Goal: Find specific page/section: Find specific page/section

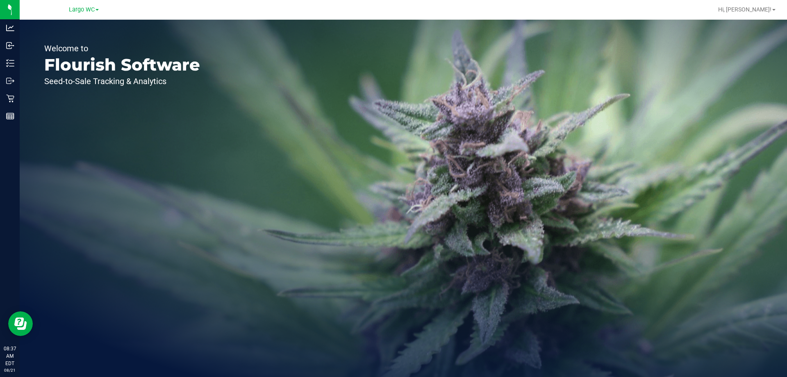
click at [95, 11] on link "Largo WC" at bounding box center [84, 9] width 30 height 8
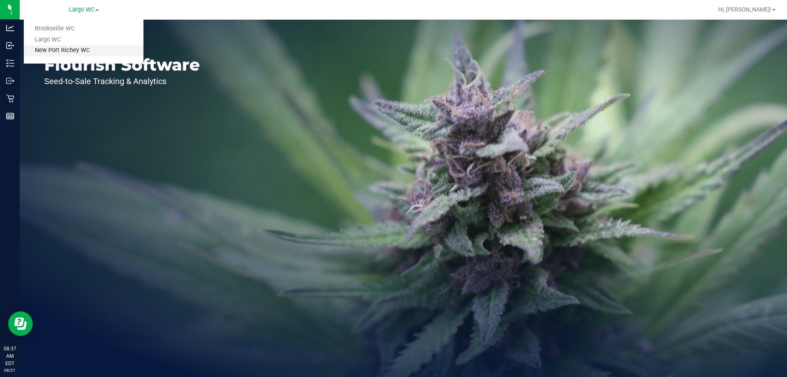
click at [80, 52] on link "New Port Richey WC" at bounding box center [84, 50] width 120 height 11
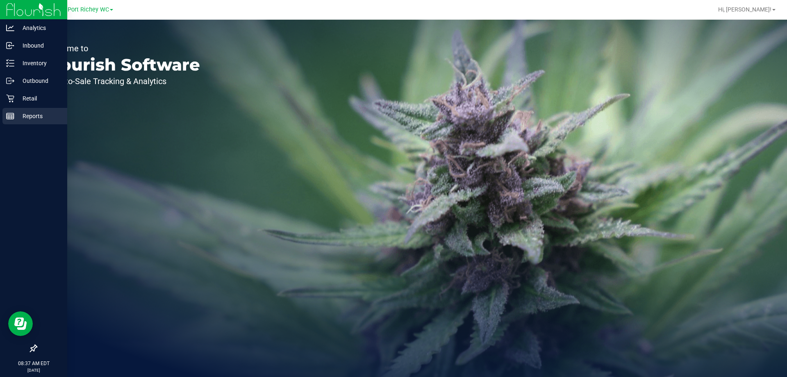
click at [16, 111] on p "Reports" at bounding box center [38, 116] width 49 height 10
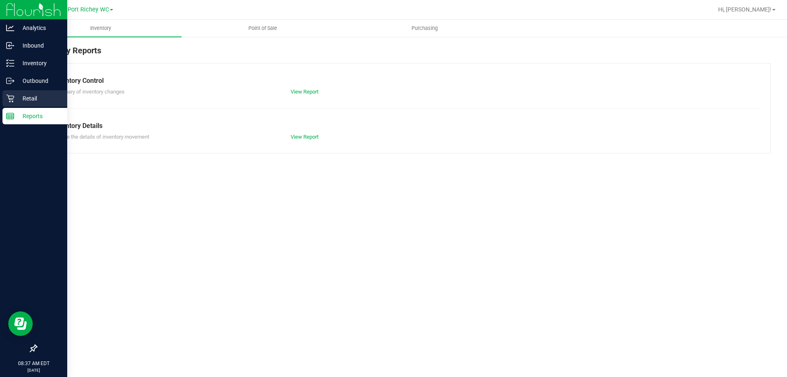
click at [23, 94] on p "Retail" at bounding box center [38, 98] width 49 height 10
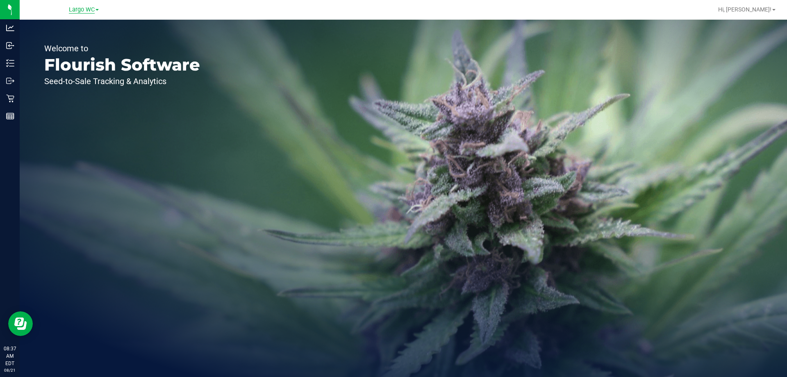
click at [93, 9] on span "Largo WC" at bounding box center [82, 9] width 26 height 7
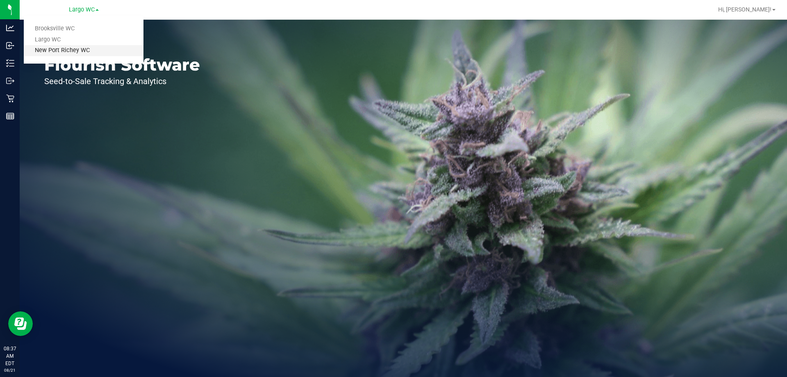
click at [84, 49] on link "New Port Richey WC" at bounding box center [84, 50] width 120 height 11
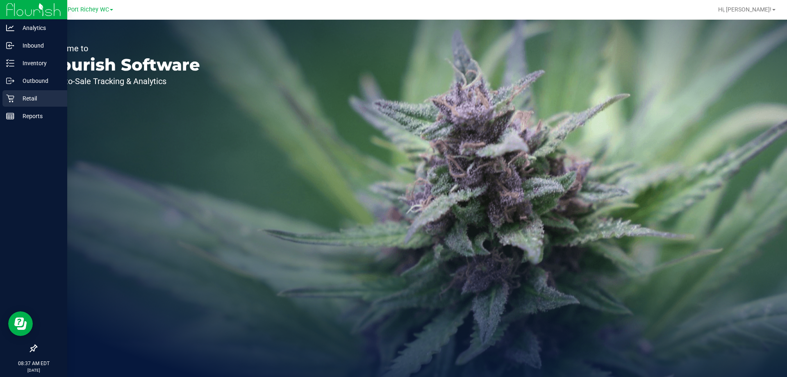
click at [14, 96] on p "Retail" at bounding box center [38, 98] width 49 height 10
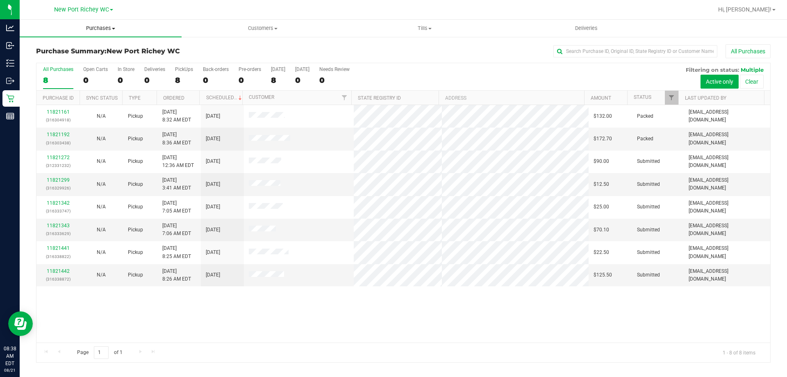
click at [90, 30] on span "Purchases" at bounding box center [101, 28] width 162 height 7
click at [70, 61] on li "Fulfillment" at bounding box center [101, 60] width 162 height 10
